Goal: Task Accomplishment & Management: Manage account settings

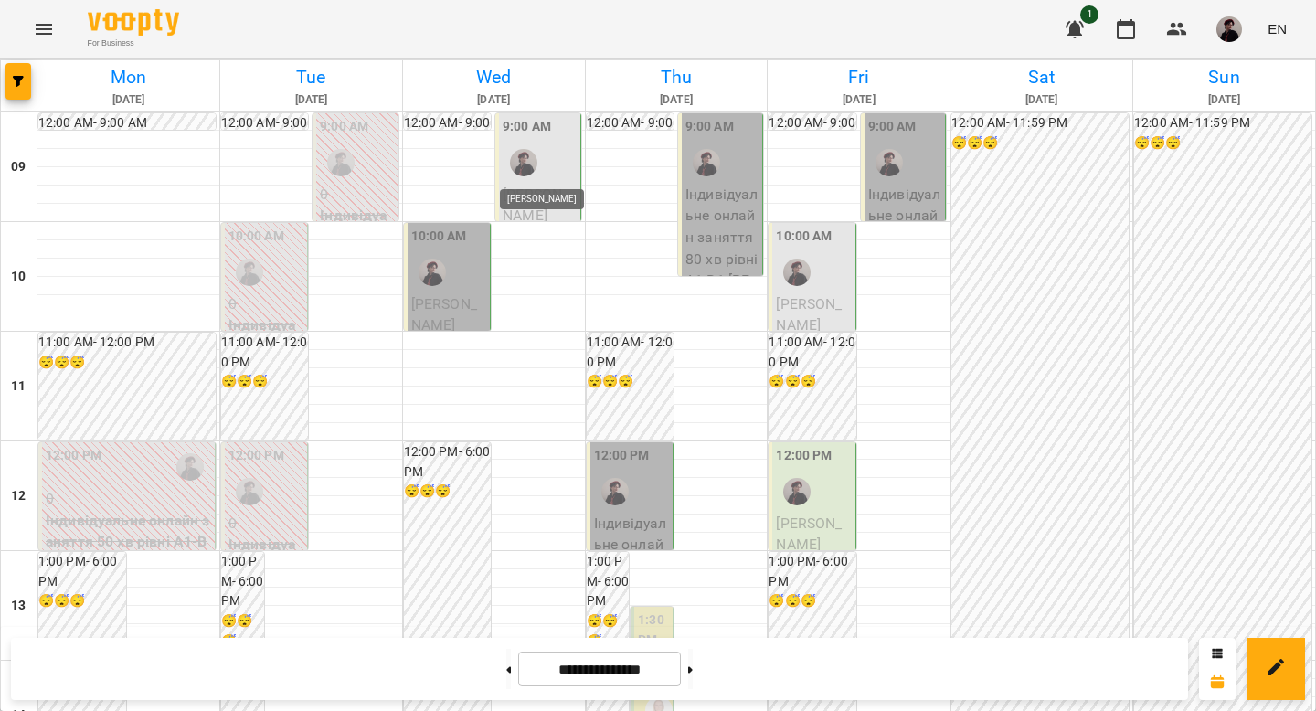
click at [523, 173] on img "Аліса" at bounding box center [523, 162] width 27 height 27
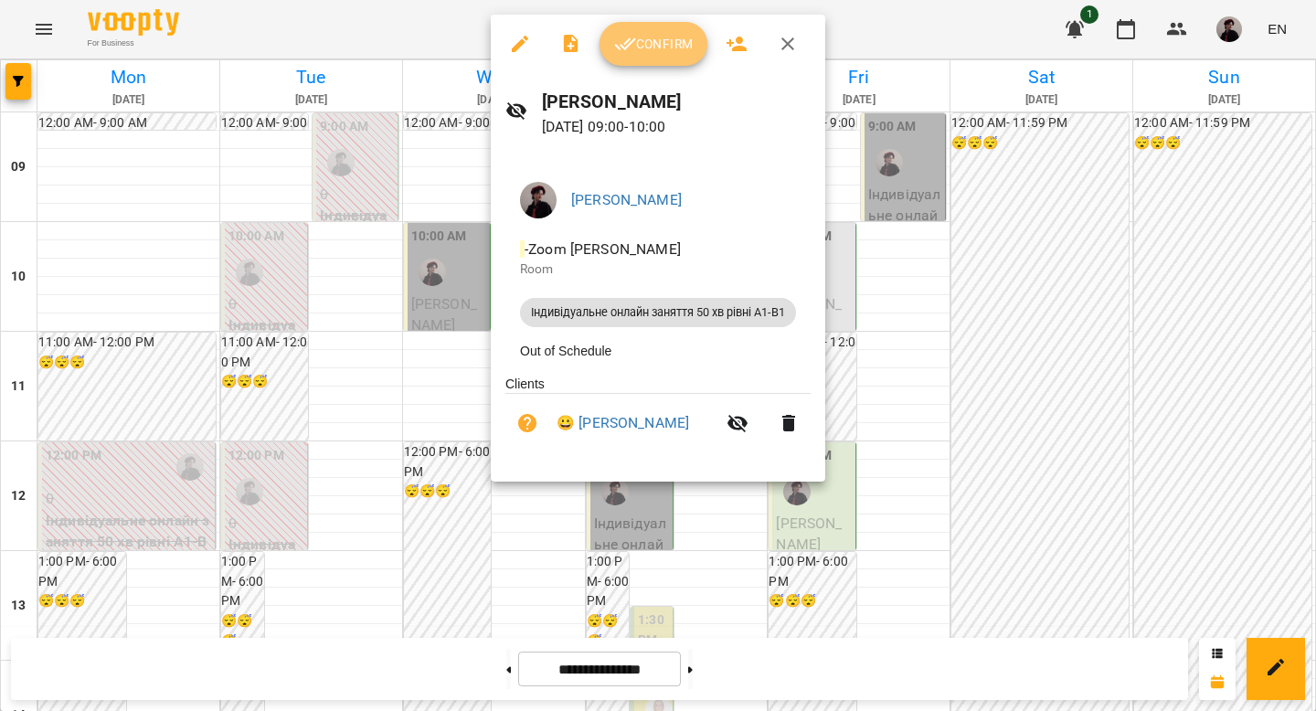
click at [630, 40] on icon "button" at bounding box center [625, 44] width 22 height 22
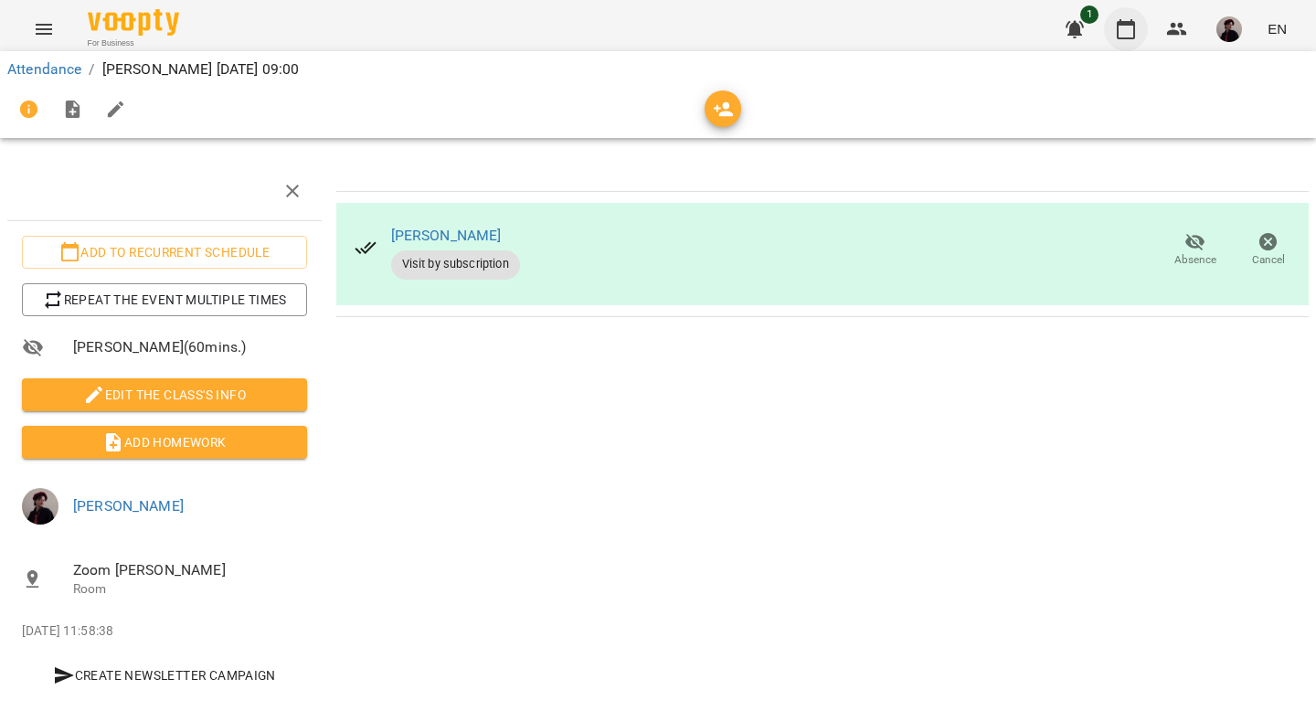
click at [1139, 28] on button "button" at bounding box center [1126, 29] width 44 height 44
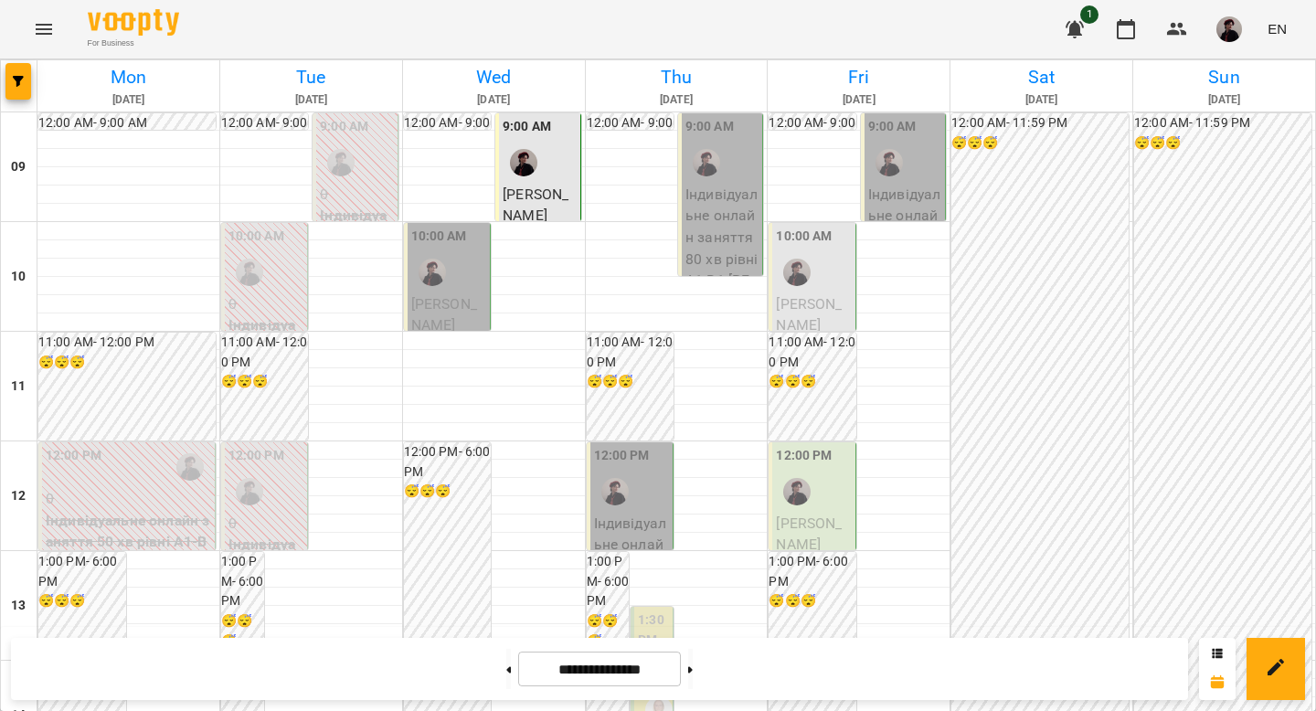
click at [467, 282] on div "10:00 AM" at bounding box center [448, 260] width 75 height 67
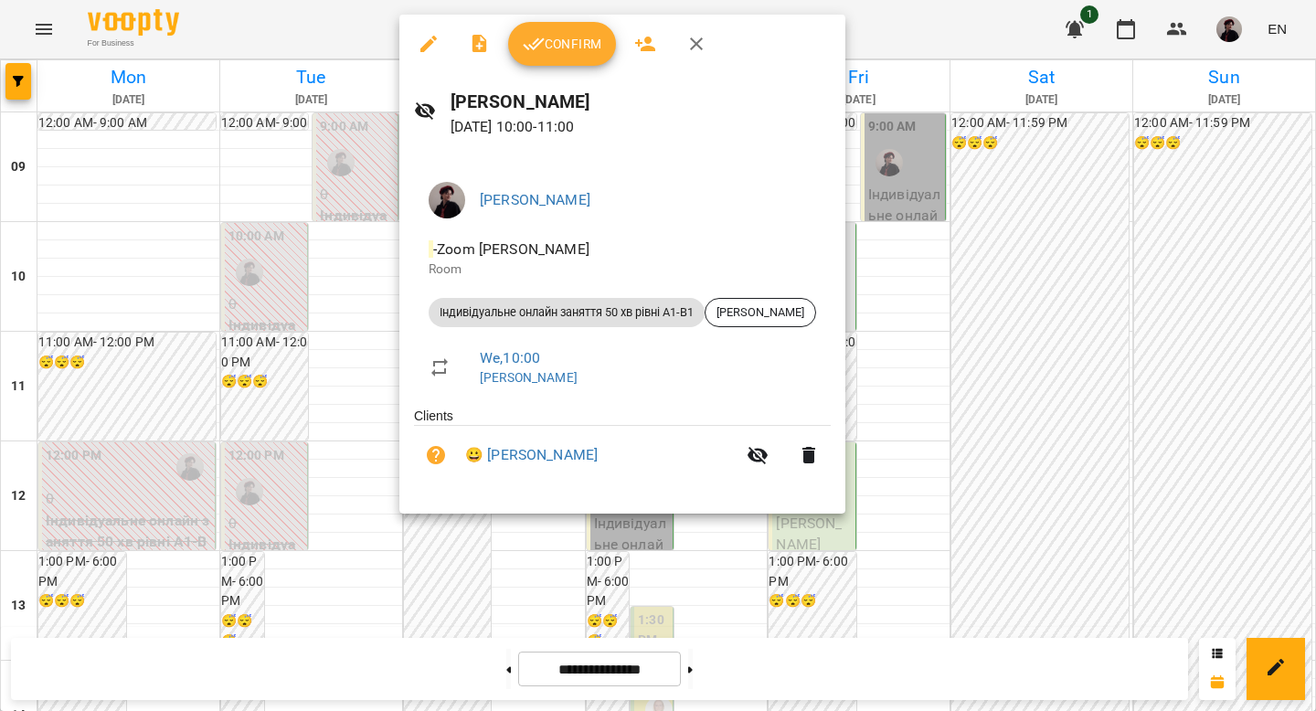
click at [547, 35] on span "Confirm" at bounding box center [562, 44] width 79 height 22
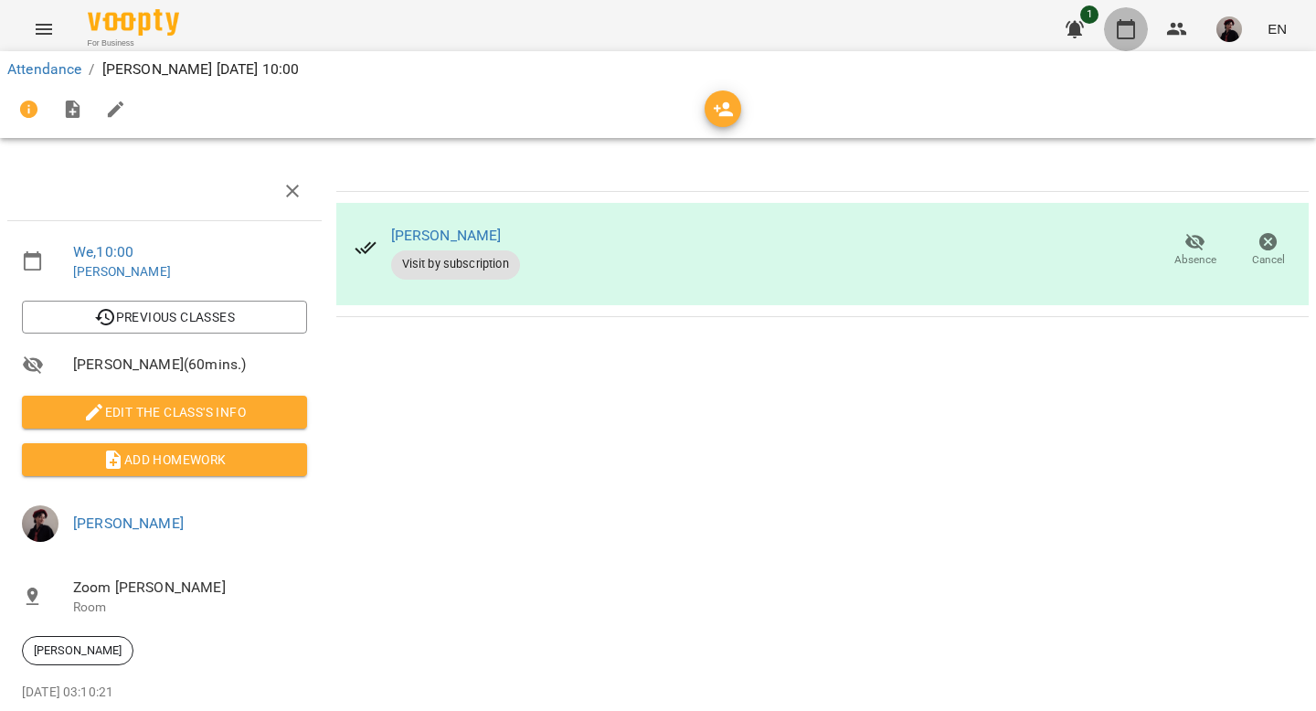
click at [1126, 25] on icon "button" at bounding box center [1126, 29] width 18 height 20
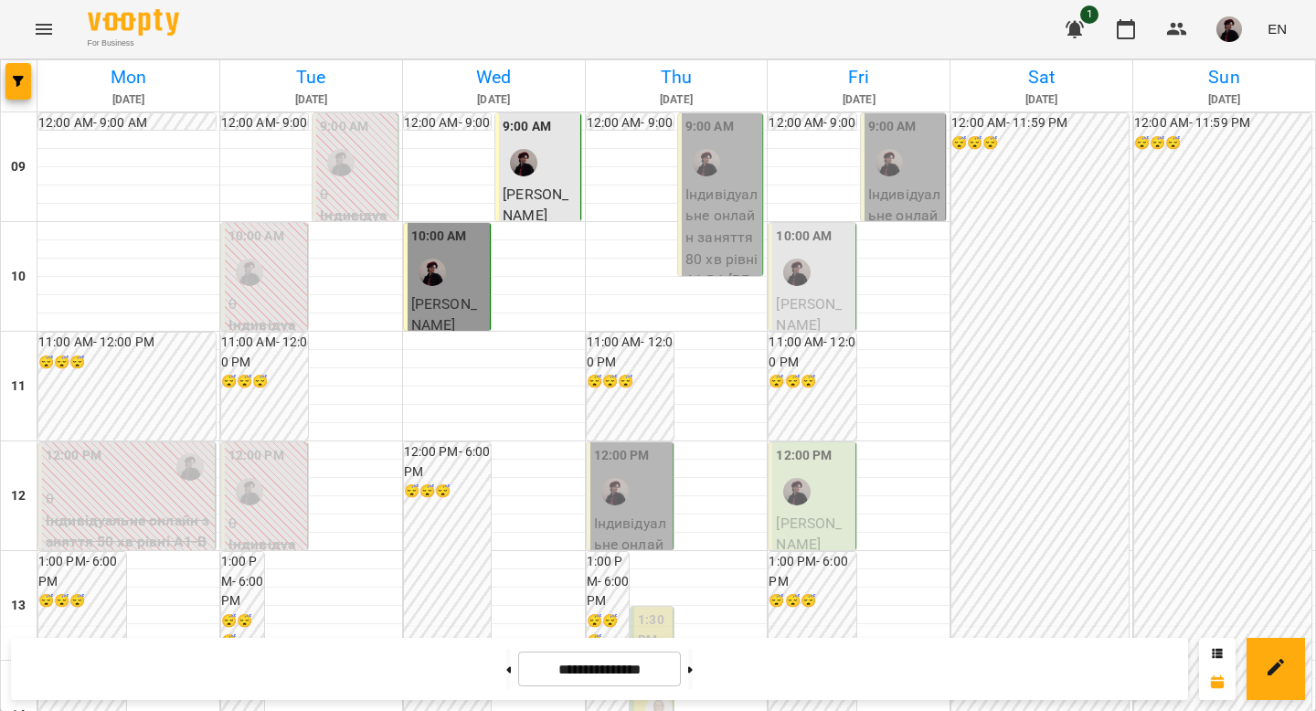
click at [906, 172] on div "9:00 AM" at bounding box center [904, 150] width 73 height 67
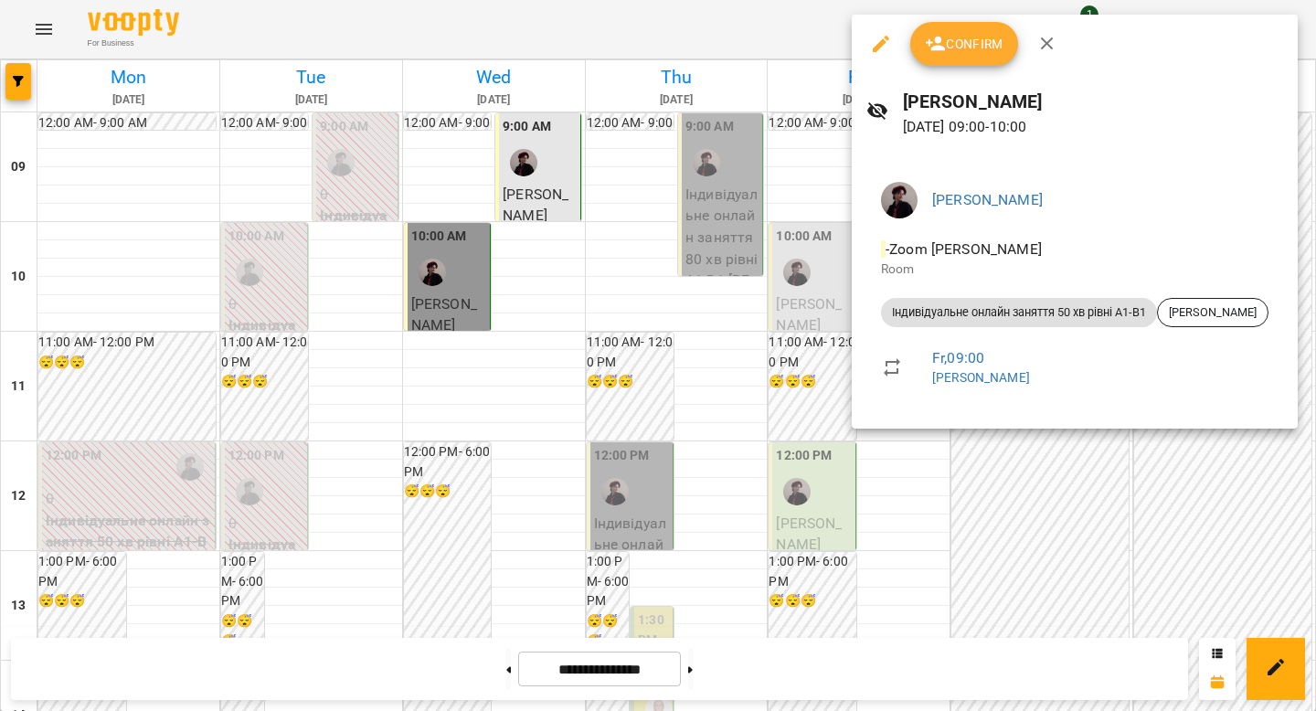
click at [1025, 466] on div at bounding box center [658, 355] width 1316 height 711
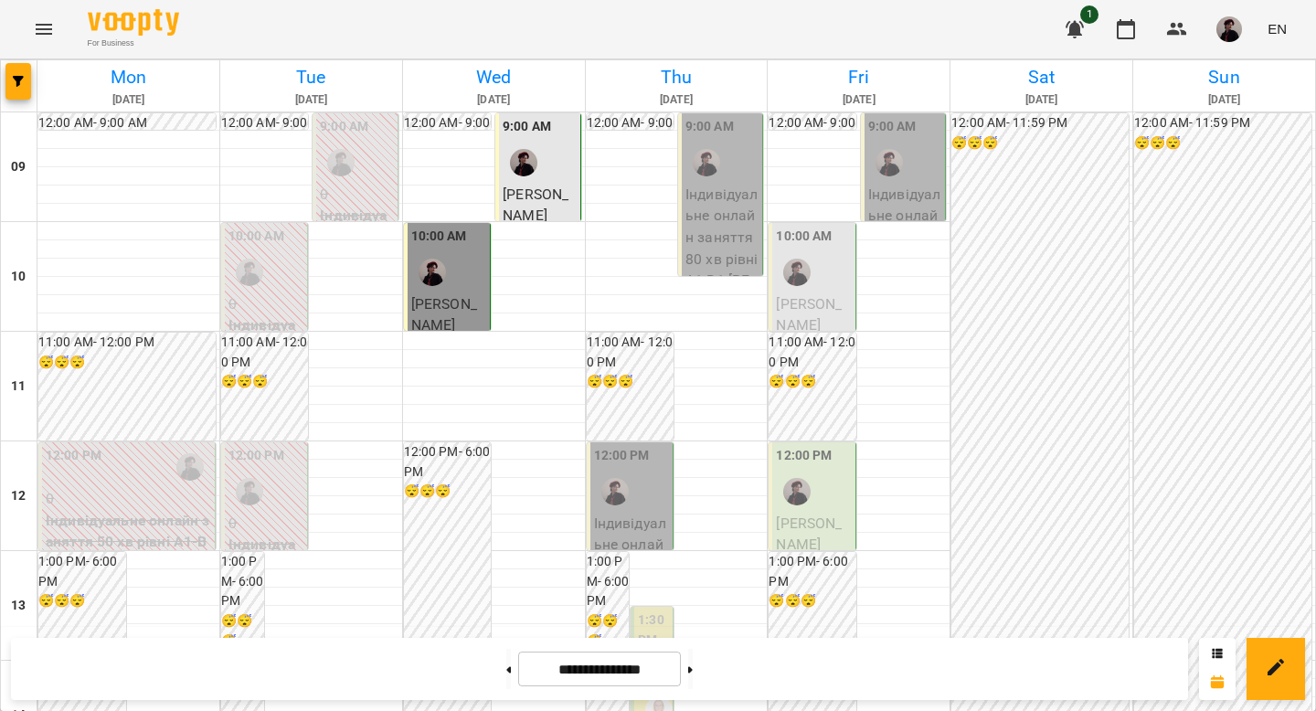
click at [826, 279] on div "10:00 AM" at bounding box center [813, 260] width 75 height 67
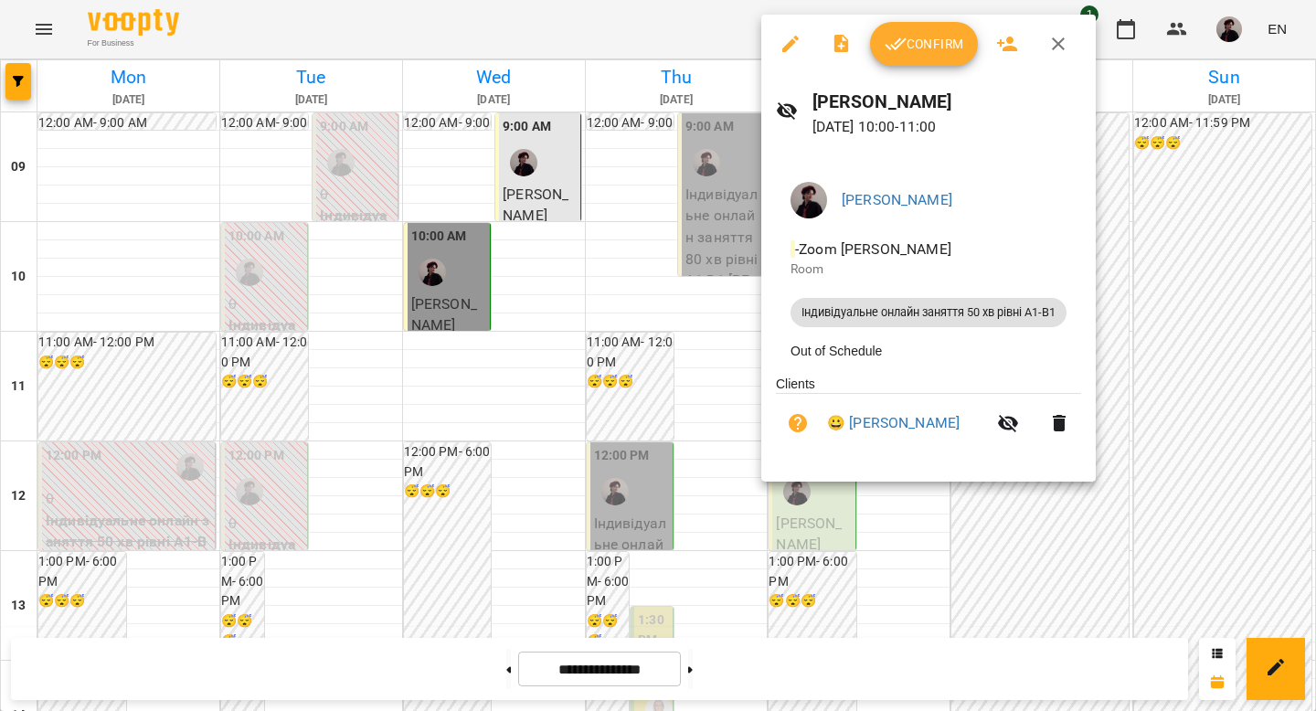
click at [1131, 297] on div at bounding box center [658, 355] width 1316 height 711
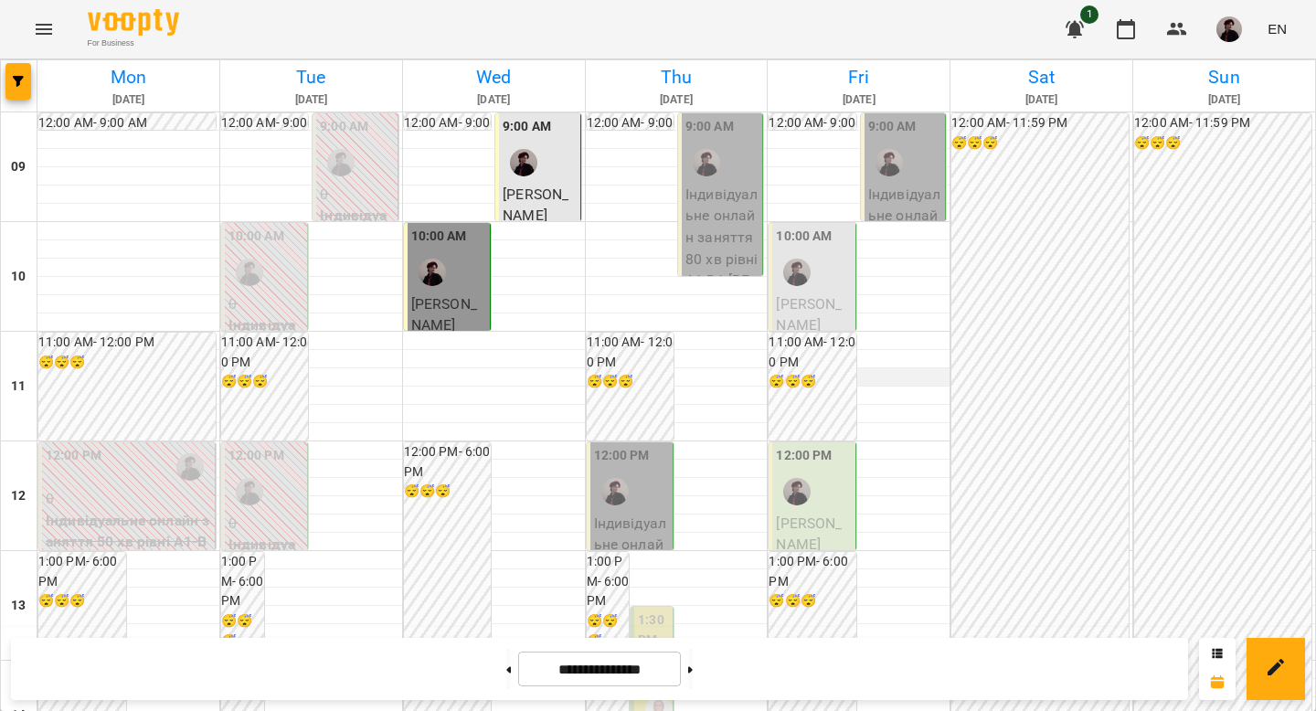
scroll to position [229, 0]
click at [804, 515] on span "[PERSON_NAME]" at bounding box center [809, 534] width 66 height 39
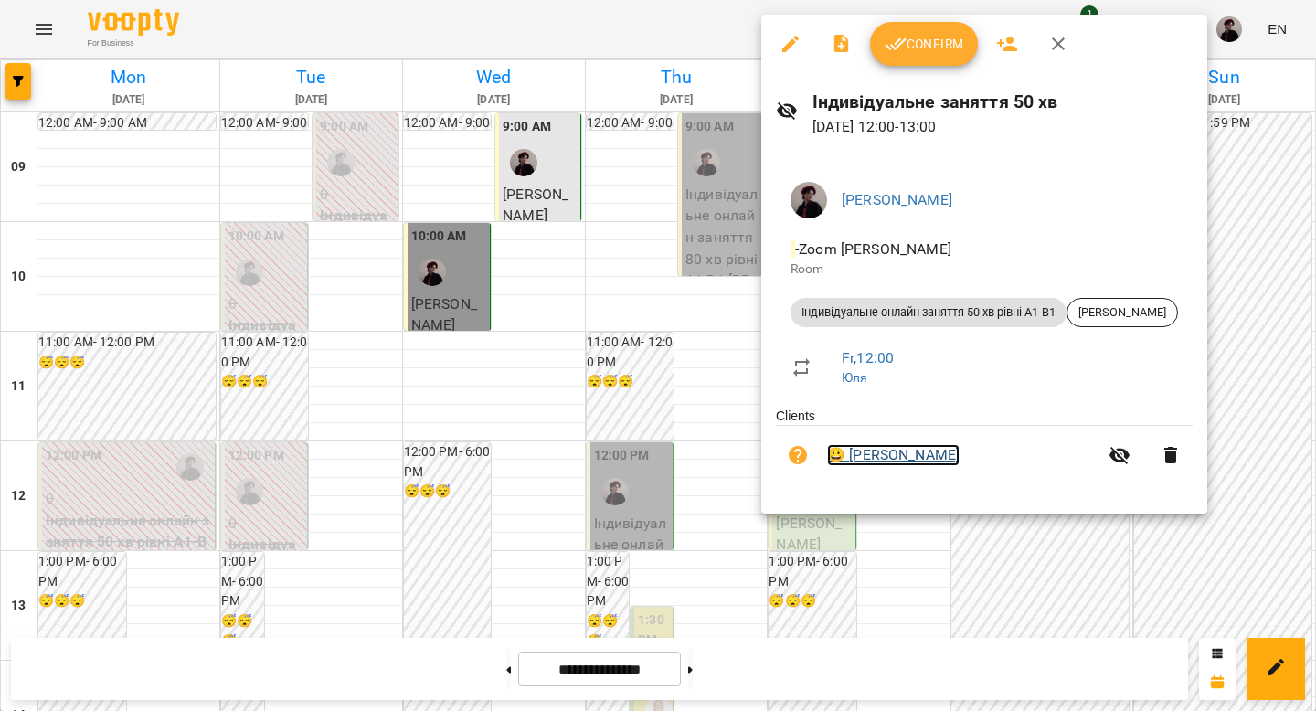
click at [909, 456] on link "😀 [PERSON_NAME]" at bounding box center [893, 455] width 133 height 22
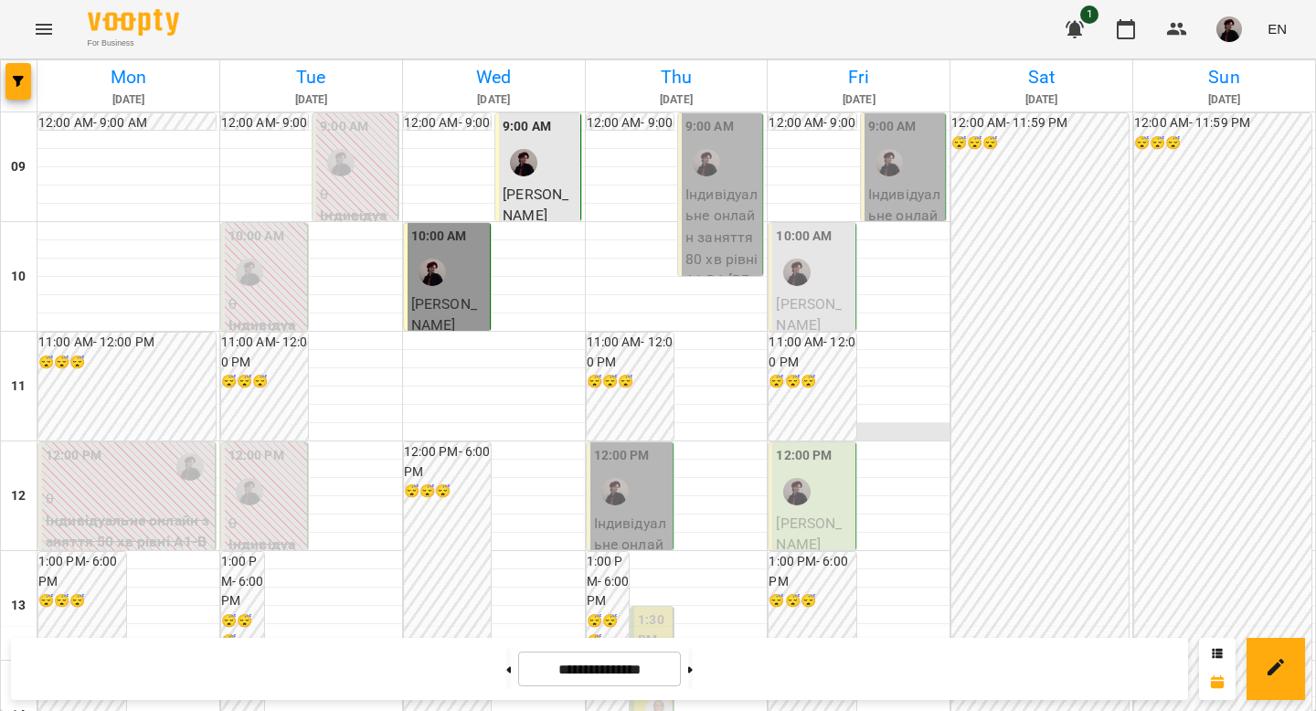
scroll to position [1019, 0]
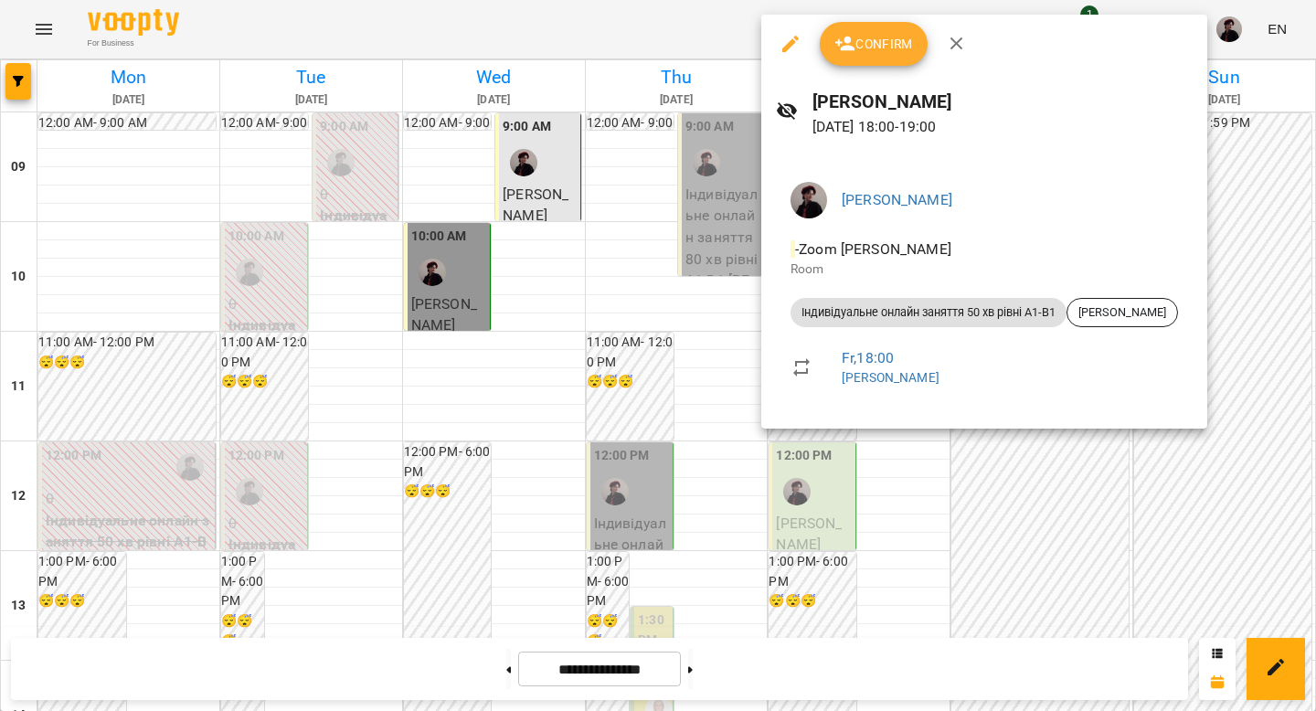
click at [958, 481] on div at bounding box center [658, 355] width 1316 height 711
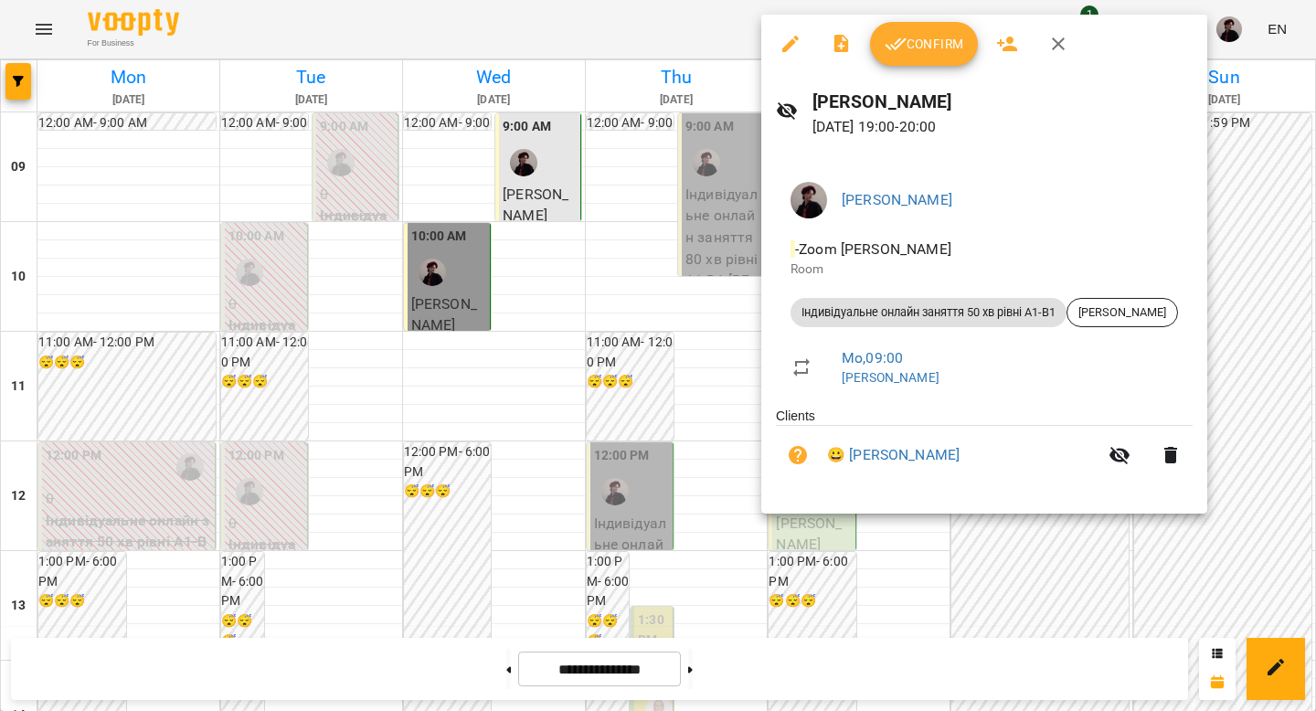
click at [961, 587] on div at bounding box center [658, 355] width 1316 height 711
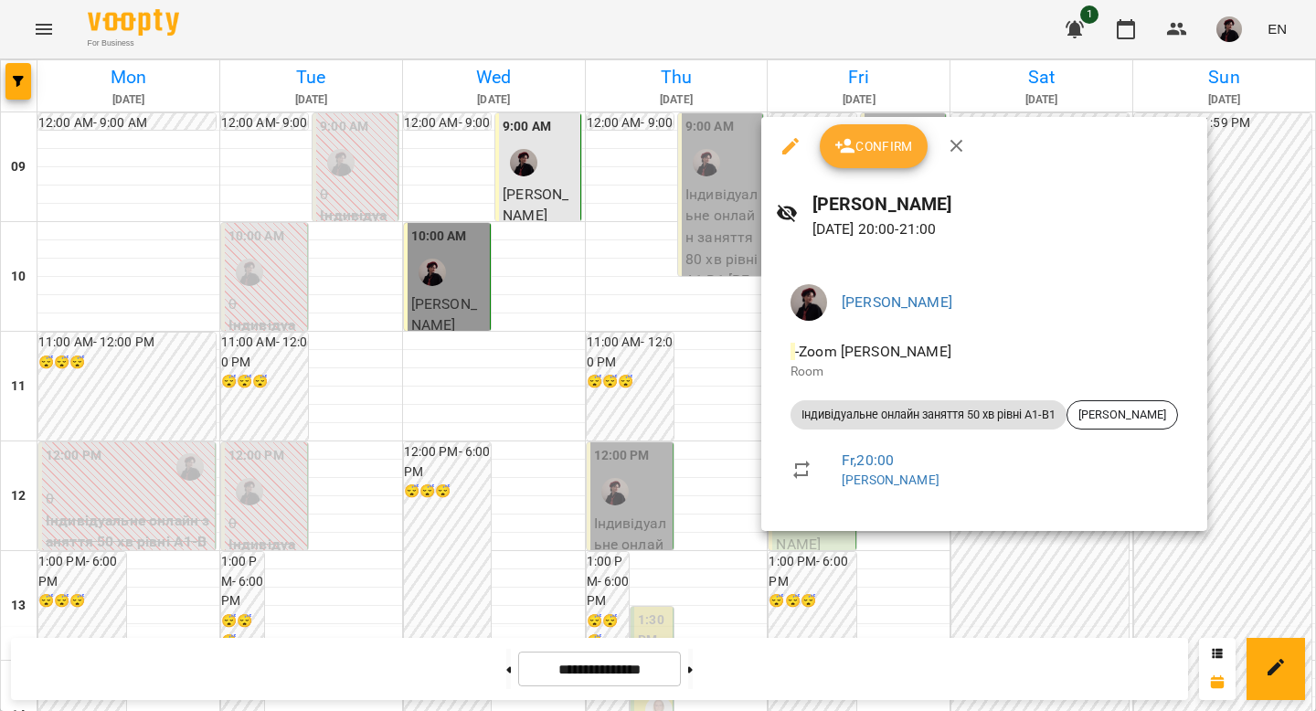
click at [1042, 572] on div at bounding box center [658, 355] width 1316 height 711
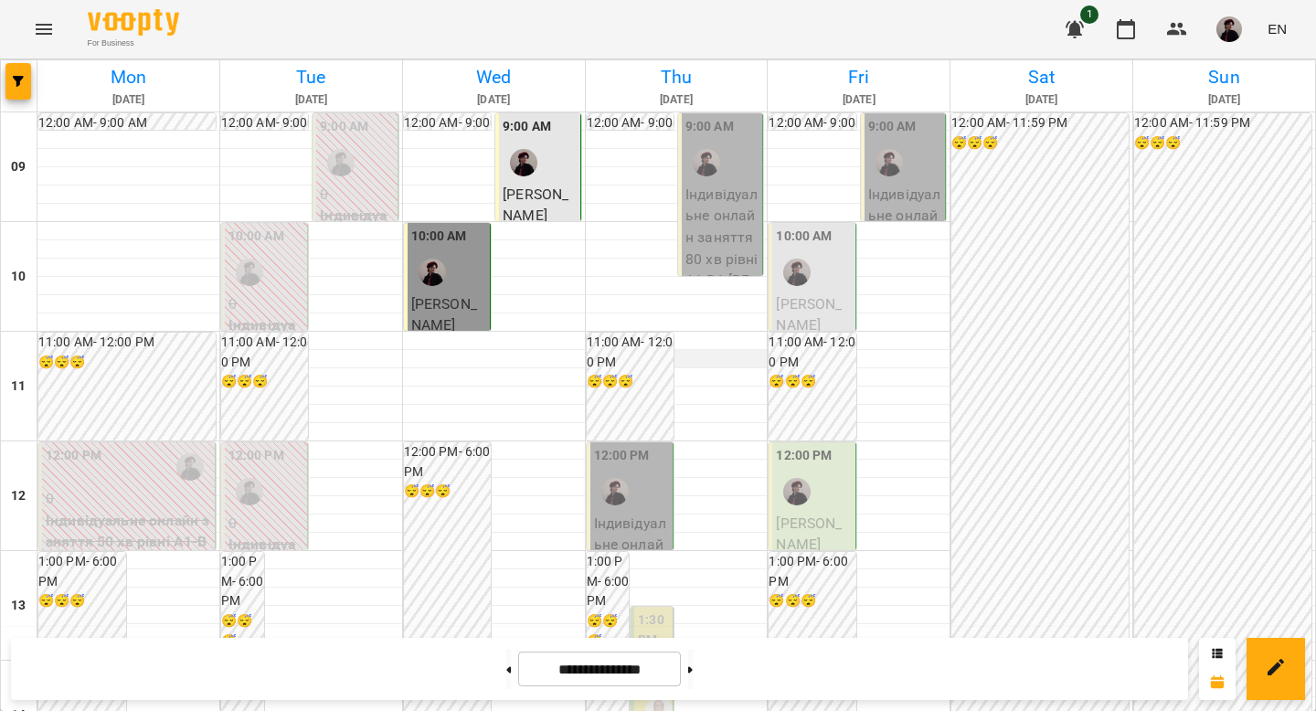
scroll to position [0, 0]
click at [795, 278] on img "Аліса" at bounding box center [796, 272] width 27 height 27
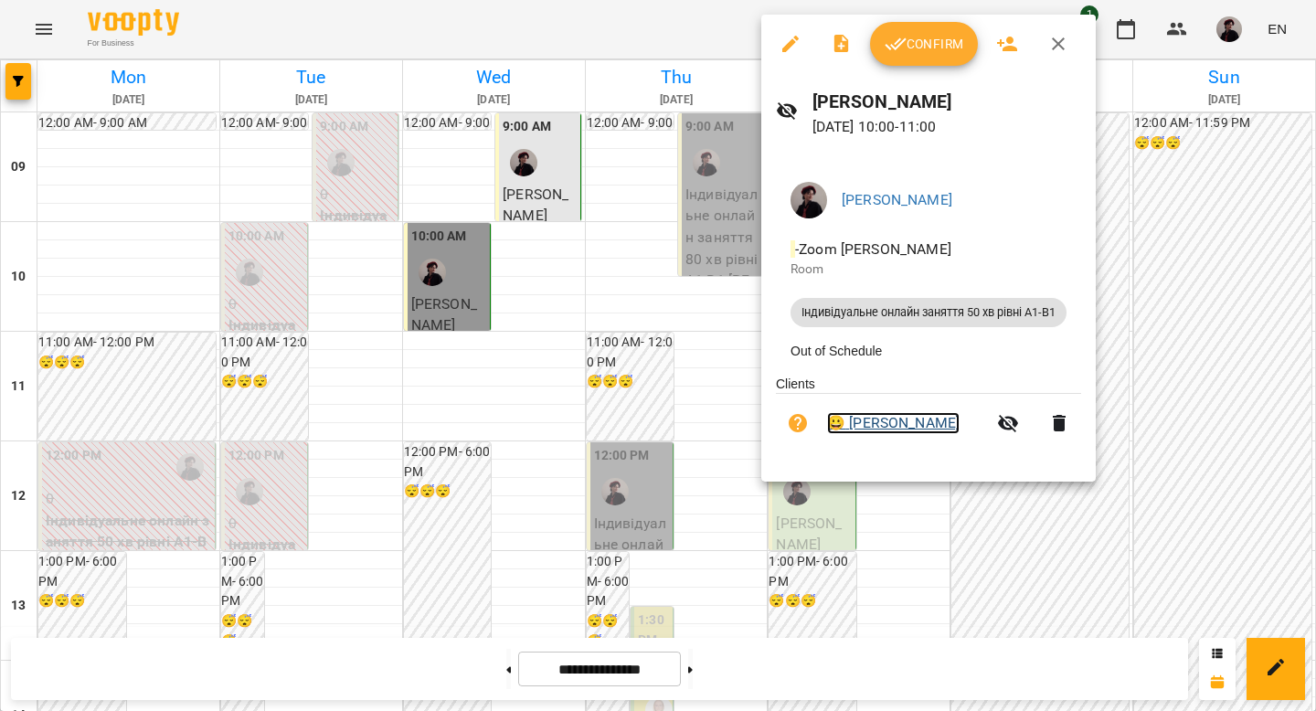
click at [881, 422] on link "😀 [PERSON_NAME]" at bounding box center [893, 423] width 133 height 22
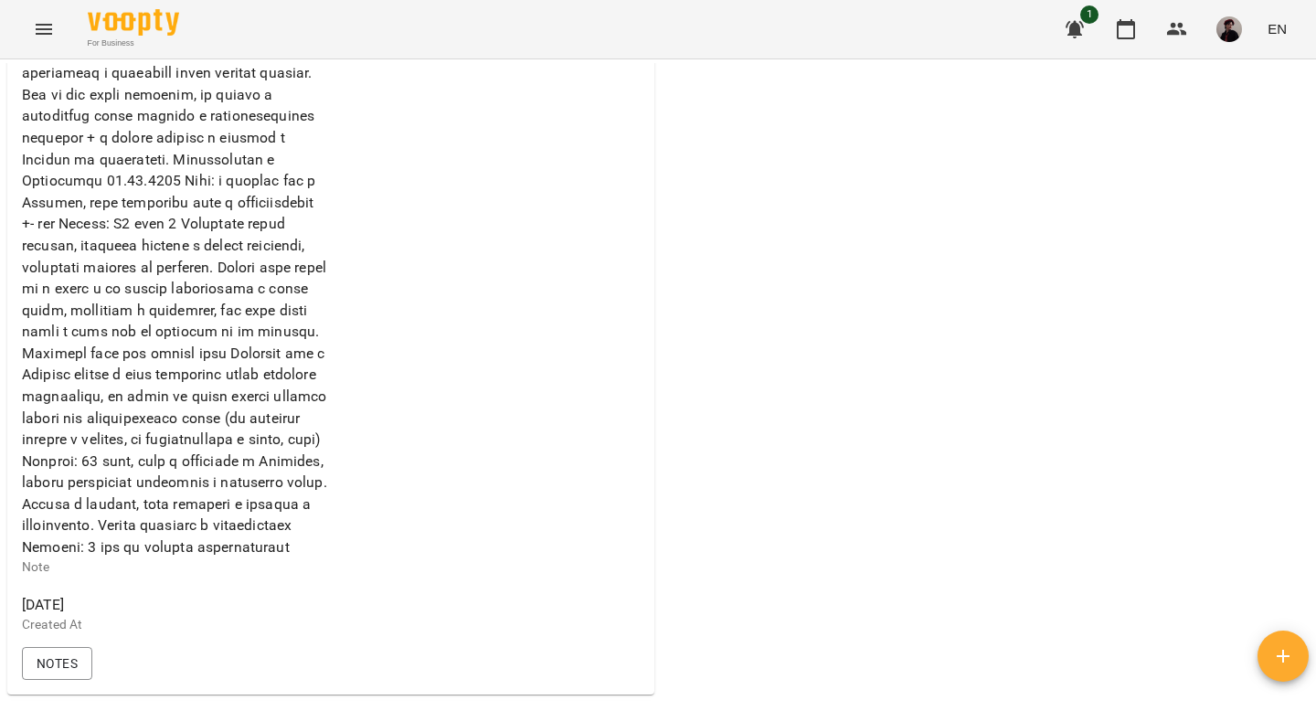
scroll to position [631, 0]
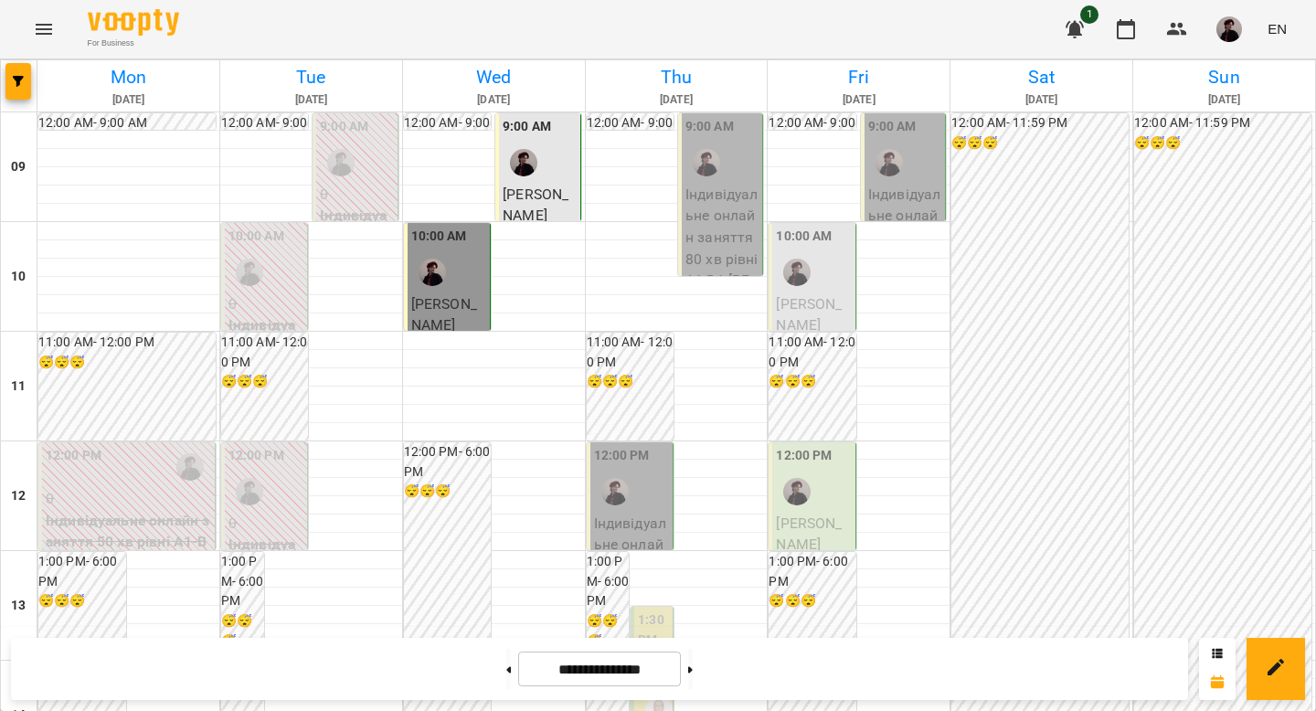
scroll to position [1019, 0]
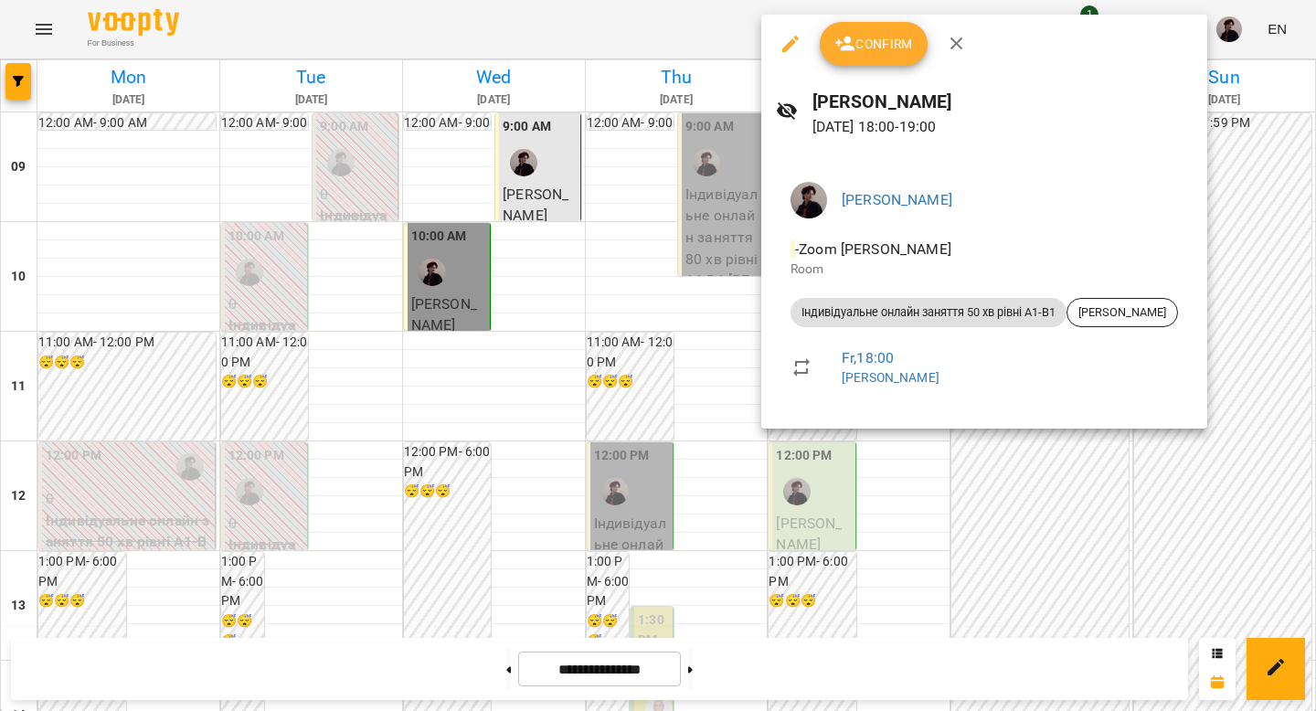
click at [1013, 558] on div at bounding box center [658, 355] width 1316 height 711
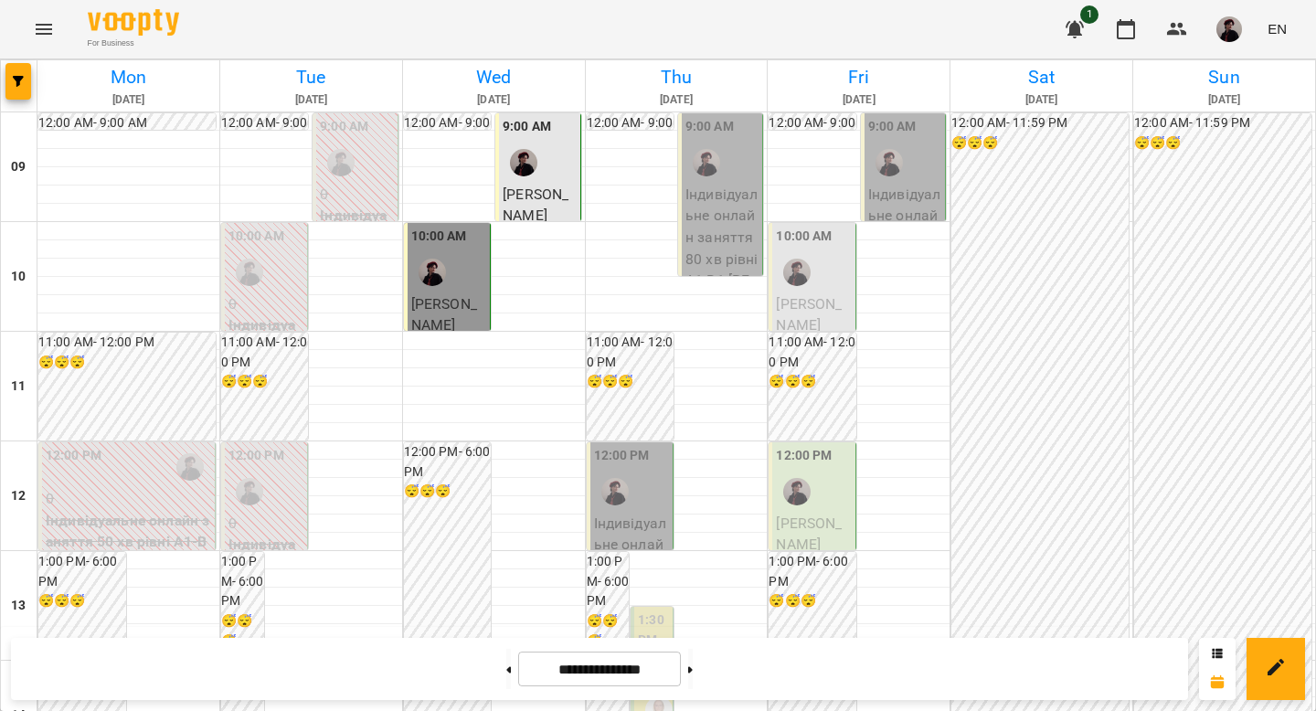
scroll to position [918, 0]
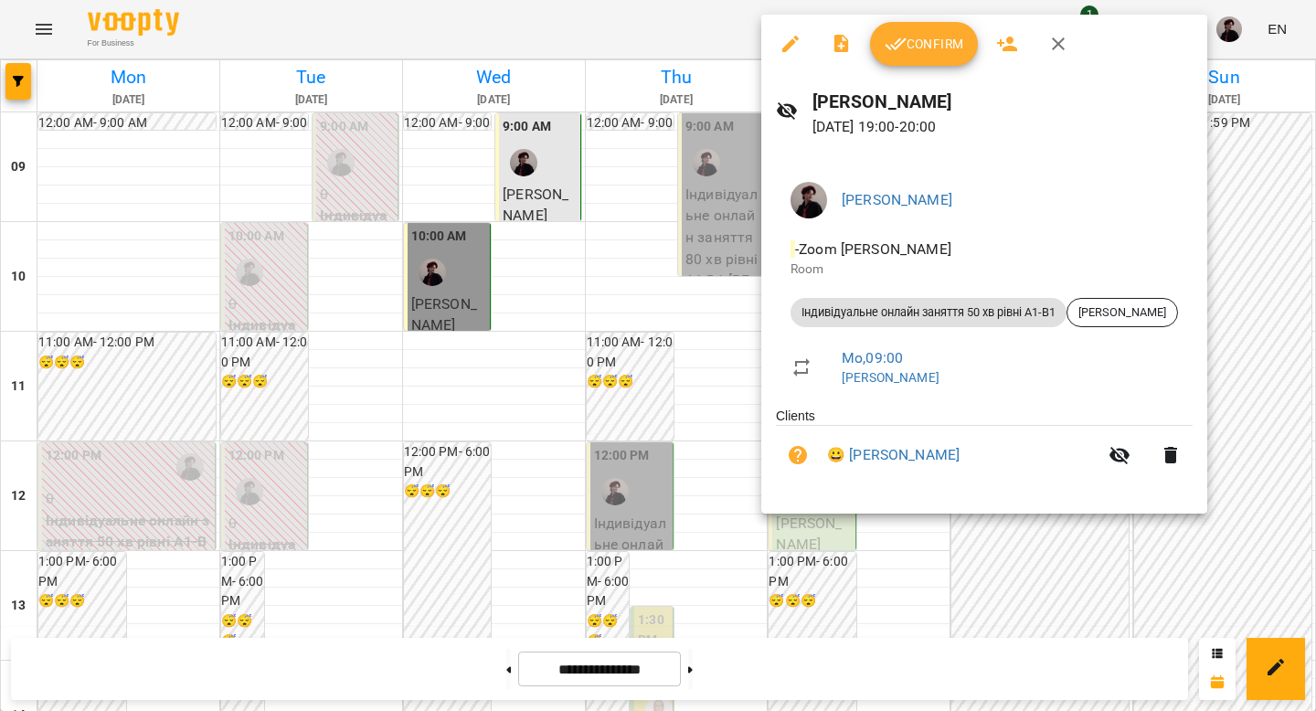
click at [943, 572] on div at bounding box center [658, 355] width 1316 height 711
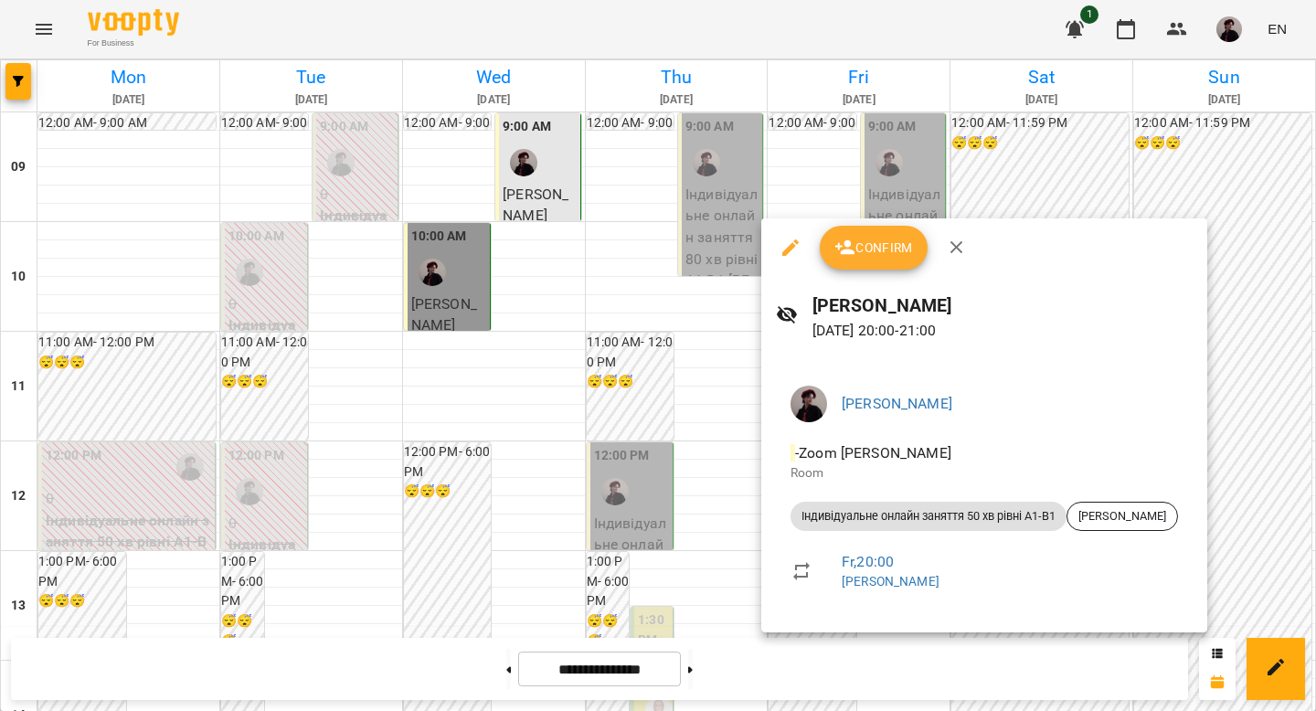
click at [1238, 396] on div at bounding box center [658, 355] width 1316 height 711
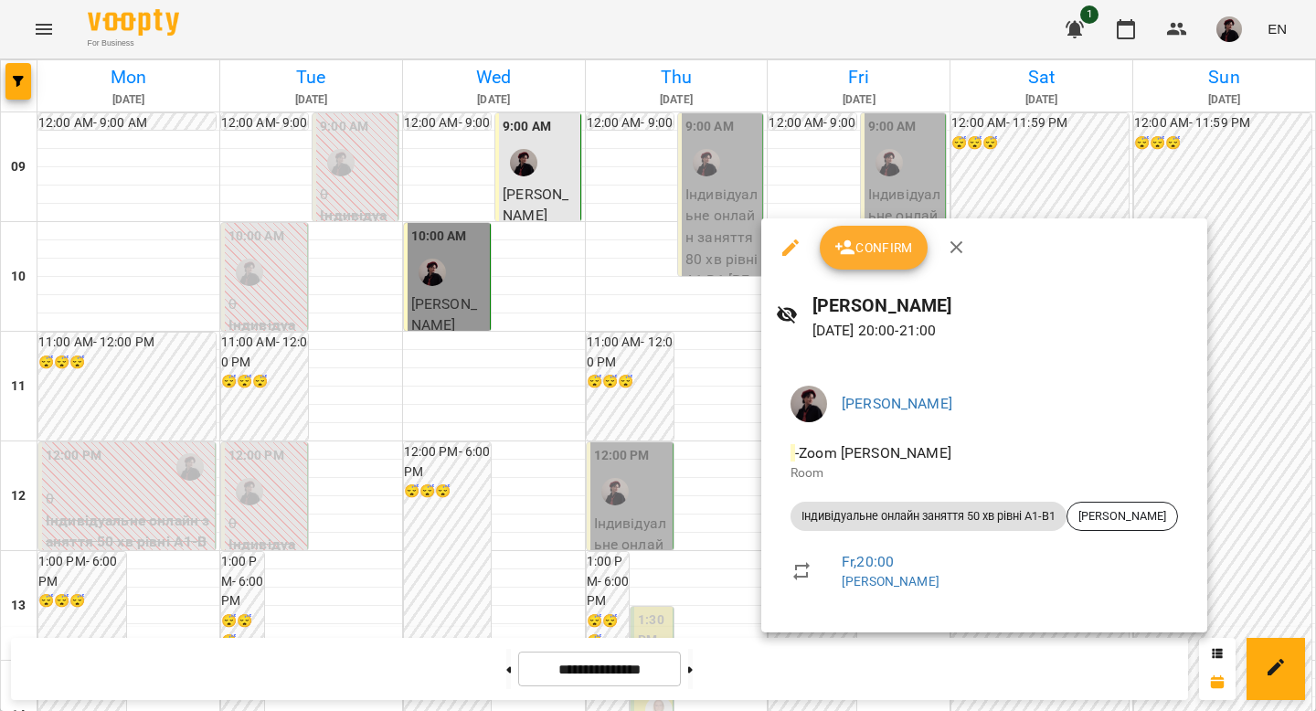
click at [1287, 368] on div at bounding box center [658, 355] width 1316 height 711
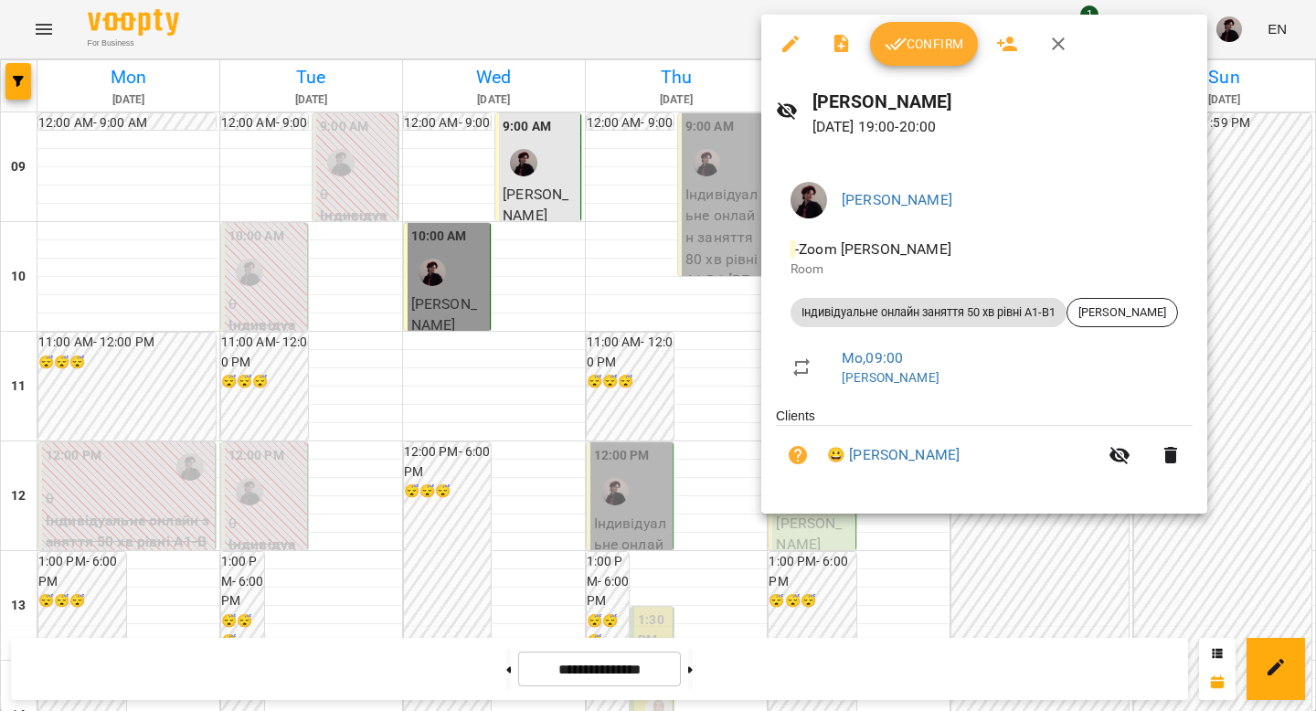
click at [1211, 293] on div at bounding box center [658, 355] width 1316 height 711
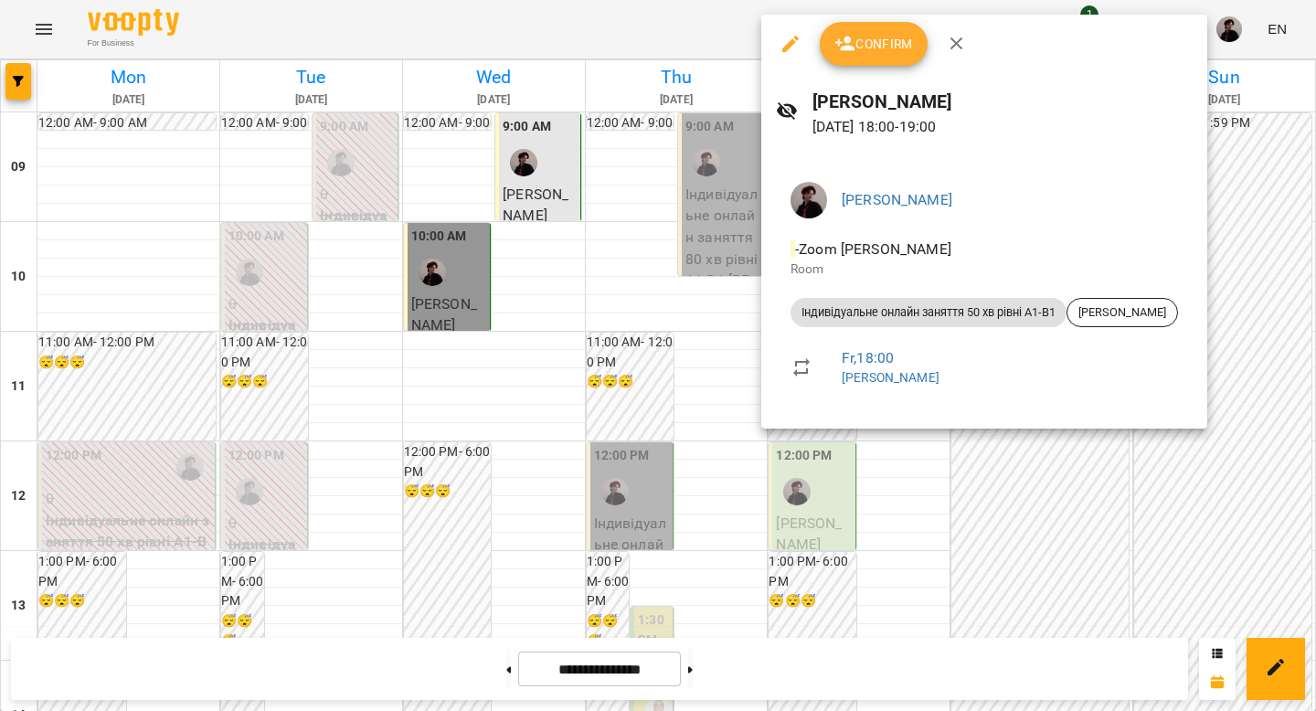
click at [1231, 197] on div at bounding box center [658, 355] width 1316 height 711
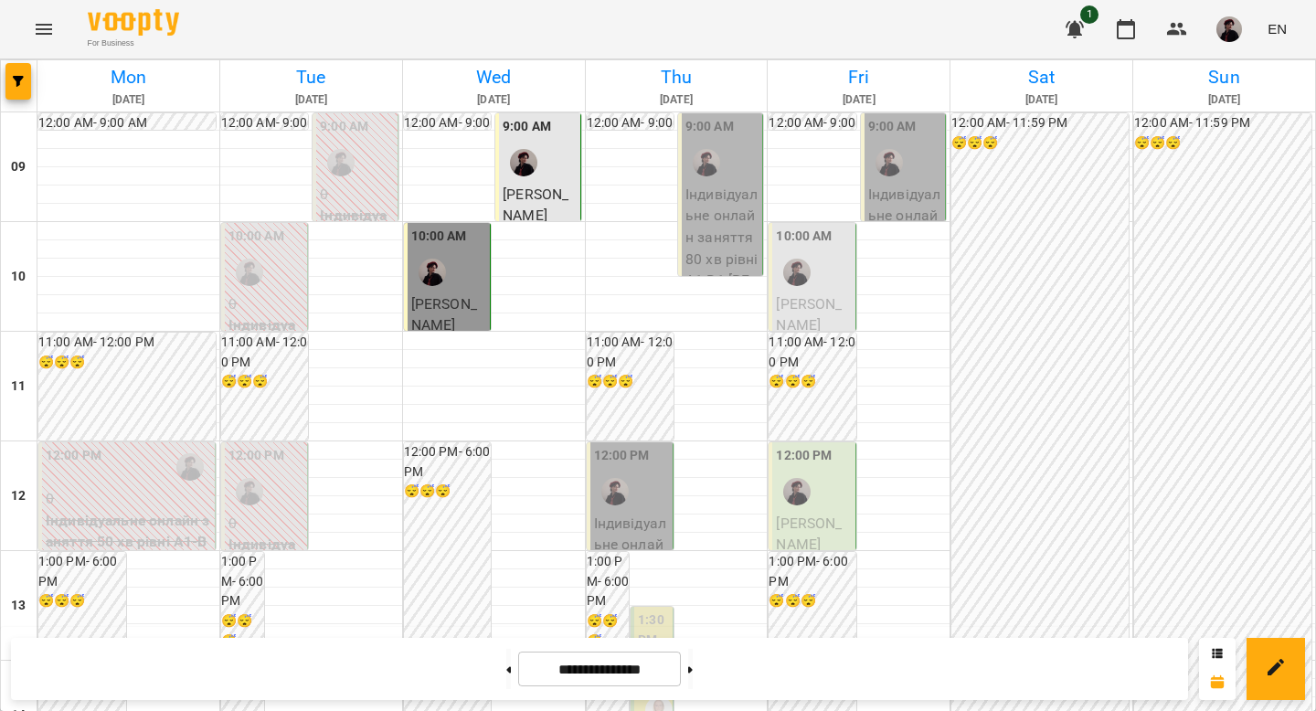
scroll to position [0, 0]
click at [929, 142] on div "9:00 AM" at bounding box center [904, 150] width 73 height 67
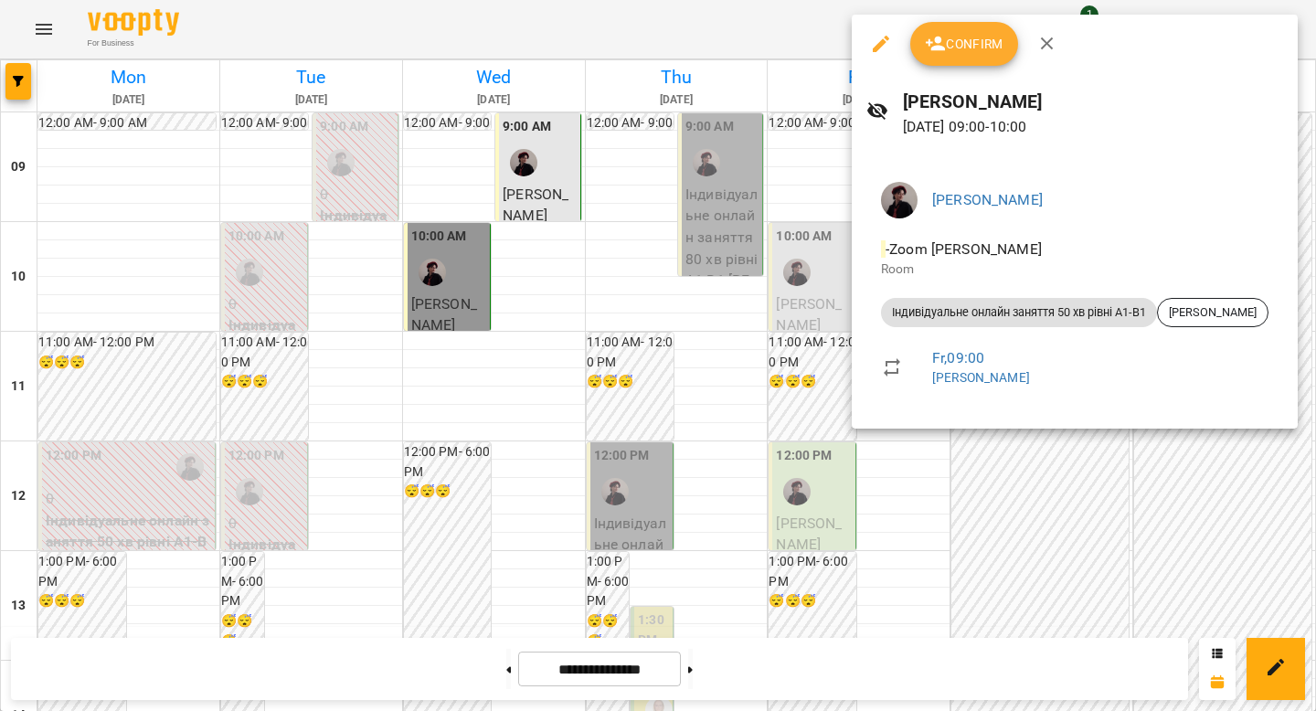
click at [997, 523] on div at bounding box center [658, 355] width 1316 height 711
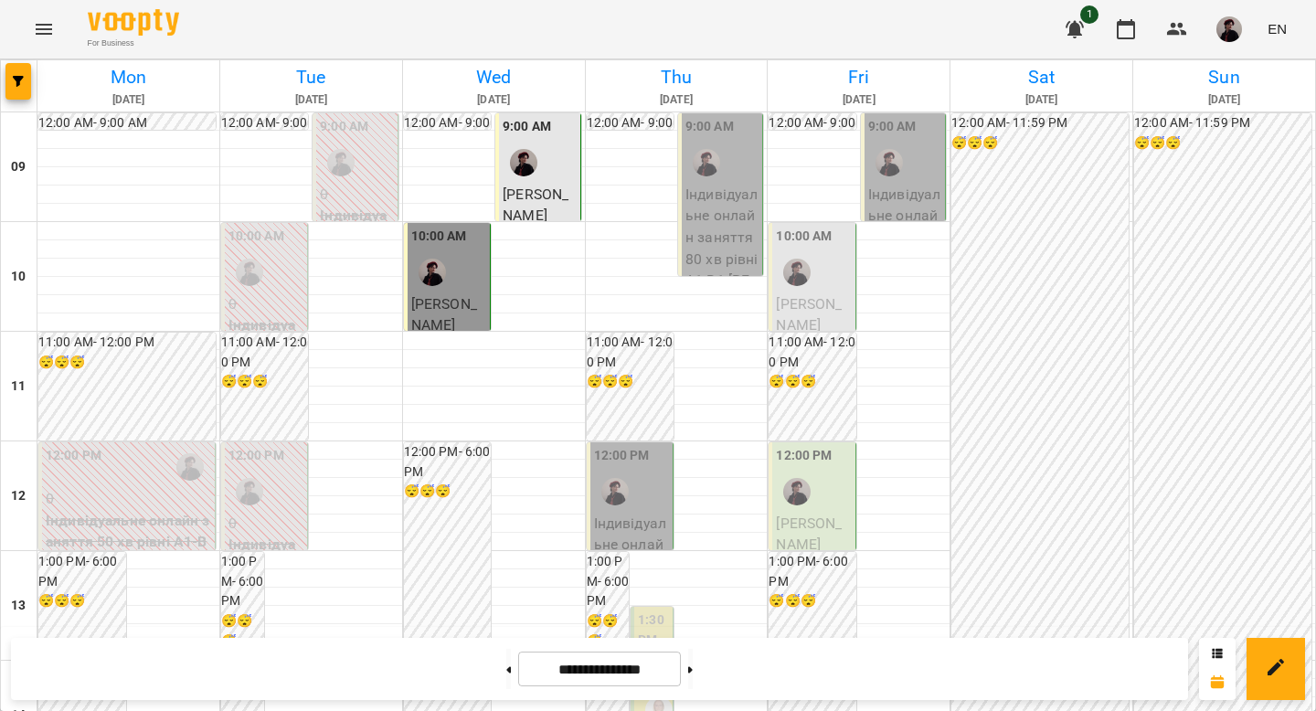
click at [815, 284] on div "10:00 AM" at bounding box center [813, 260] width 75 height 67
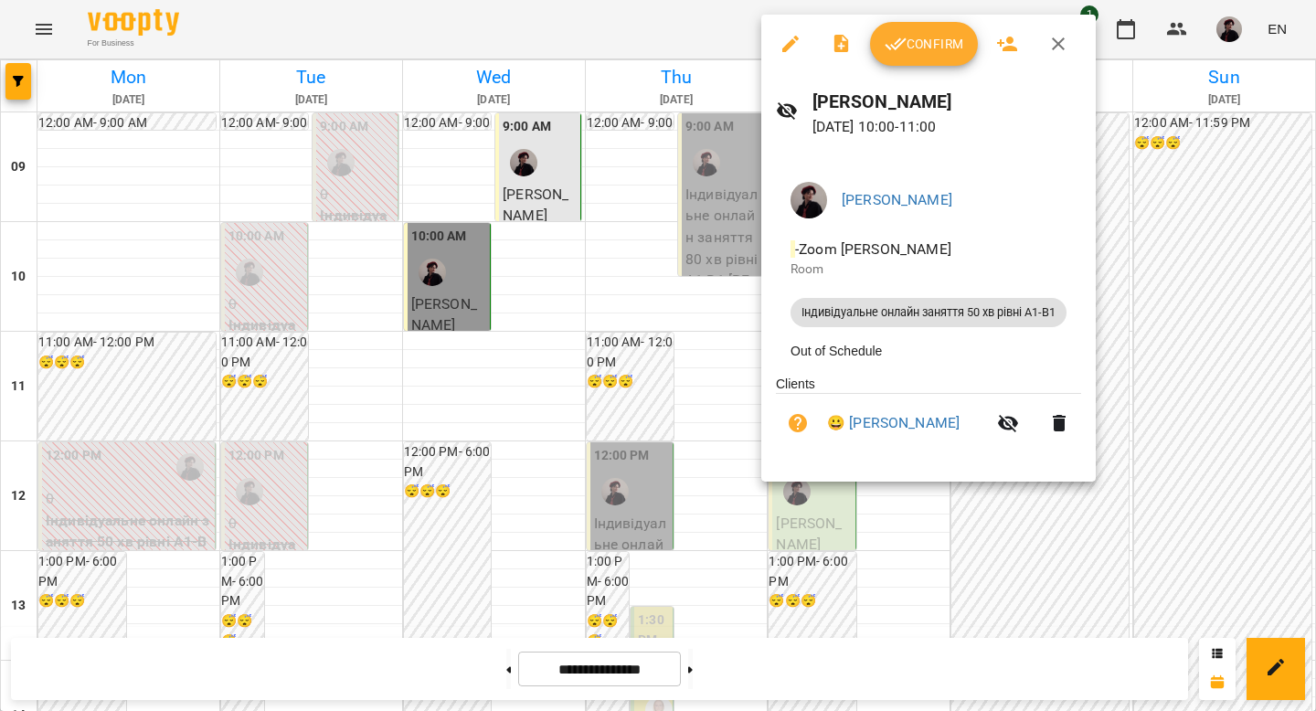
click at [1157, 309] on div at bounding box center [658, 355] width 1316 height 711
